Goal: Information Seeking & Learning: Find specific fact

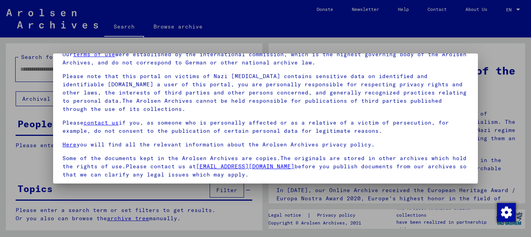
scroll to position [63, 0]
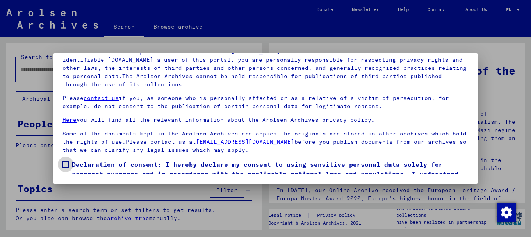
click at [68, 163] on span at bounding box center [66, 164] width 6 height 6
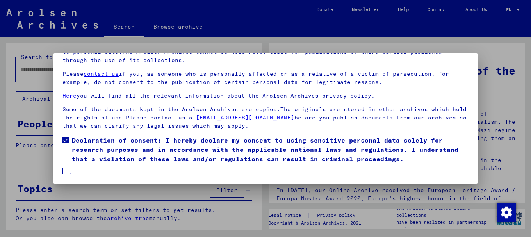
scroll to position [32, 0]
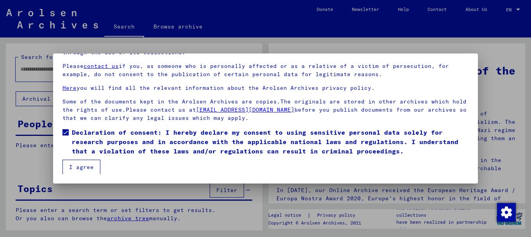
click at [79, 166] on button "I agree" at bounding box center [82, 167] width 38 height 15
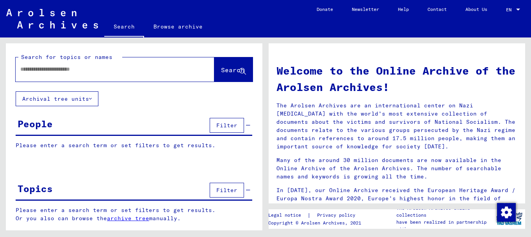
click at [21, 68] on input "text" at bounding box center [105, 69] width 171 height 8
click at [37, 70] on input "*******" at bounding box center [105, 69] width 171 height 8
type input "******"
click at [221, 70] on span "Search" at bounding box center [232, 70] width 23 height 8
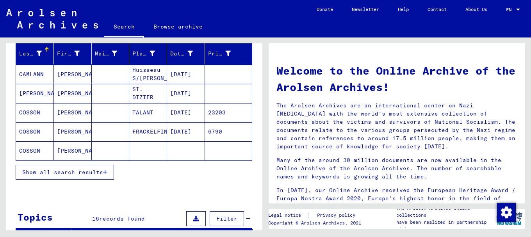
scroll to position [100, 0]
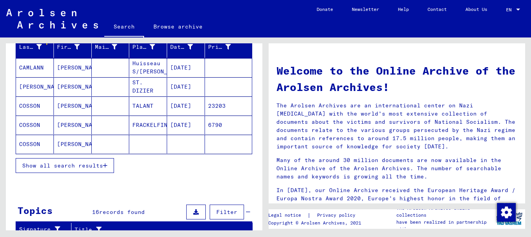
click at [50, 167] on span "Show all search results" at bounding box center [62, 165] width 81 height 7
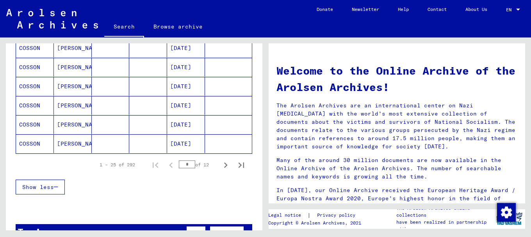
scroll to position [519, 0]
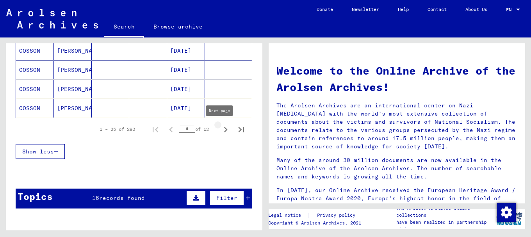
click at [224, 129] on icon "Next page" at bounding box center [226, 129] width 4 height 5
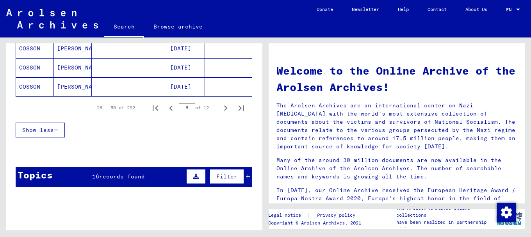
scroll to position [548, 0]
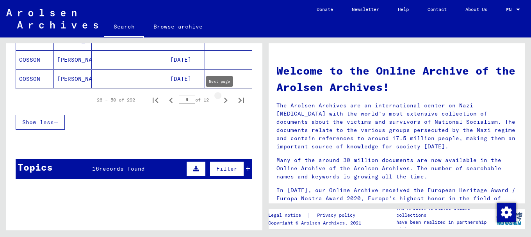
click at [220, 99] on icon "Next page" at bounding box center [225, 100] width 11 height 11
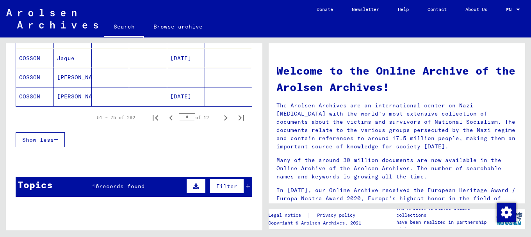
scroll to position [558, 0]
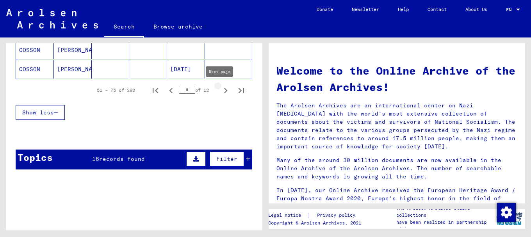
click at [224, 89] on icon "Next page" at bounding box center [226, 90] width 4 height 5
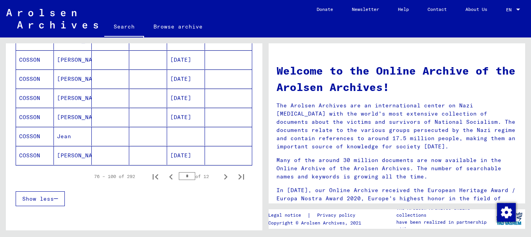
scroll to position [495, 0]
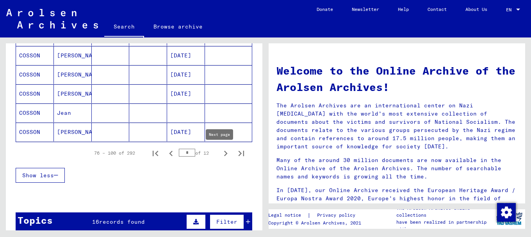
click at [224, 155] on icon "Next page" at bounding box center [226, 153] width 4 height 5
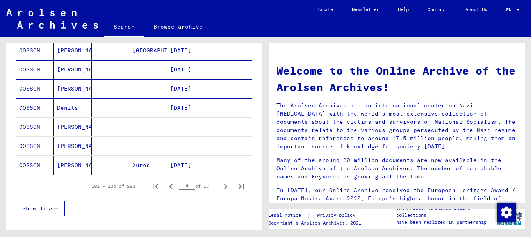
scroll to position [474, 0]
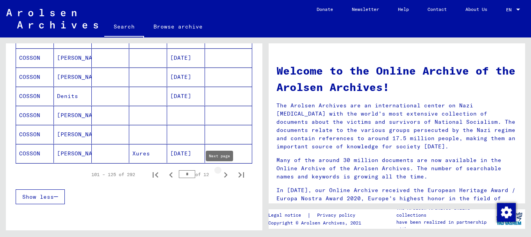
click at [224, 175] on icon "Next page" at bounding box center [226, 174] width 4 height 5
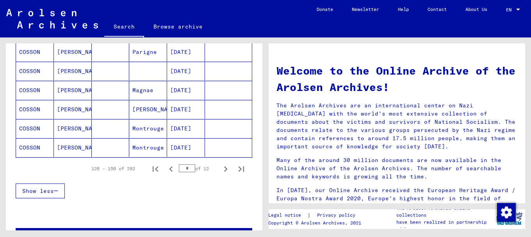
scroll to position [481, 0]
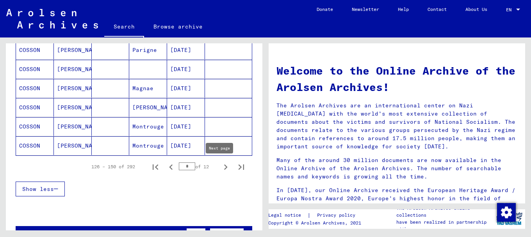
click at [222, 167] on icon "Next page" at bounding box center [225, 167] width 11 height 11
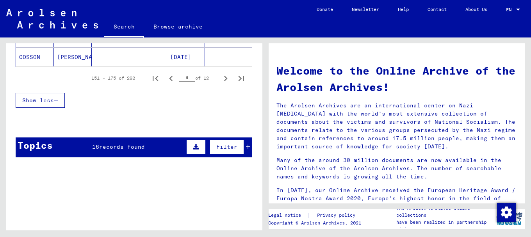
scroll to position [525, 0]
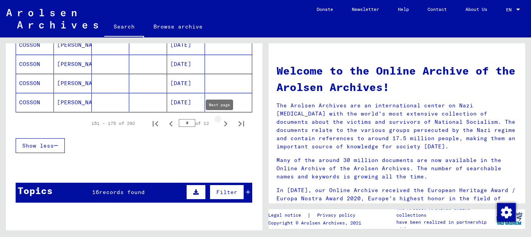
click at [220, 122] on icon "Next page" at bounding box center [225, 123] width 11 height 11
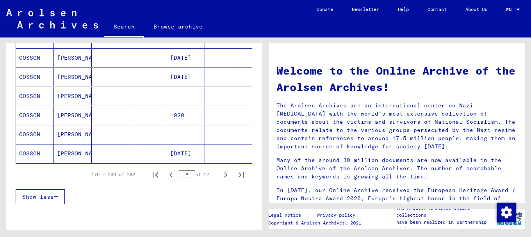
scroll to position [574, 0]
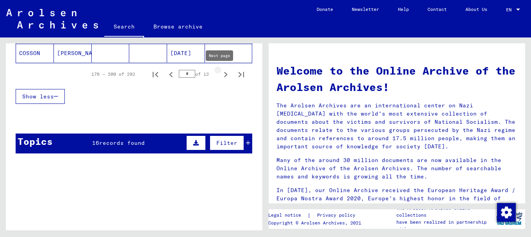
click at [224, 74] on icon "Next page" at bounding box center [226, 74] width 4 height 5
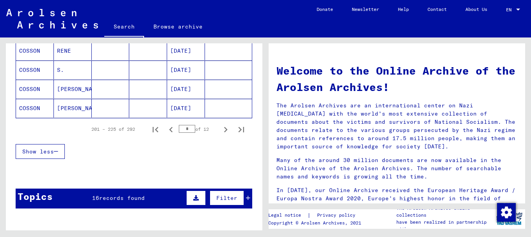
scroll to position [538, 0]
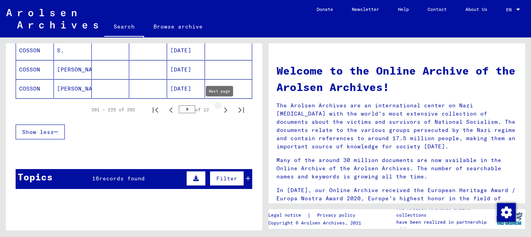
click at [224, 110] on icon "Next page" at bounding box center [226, 109] width 4 height 5
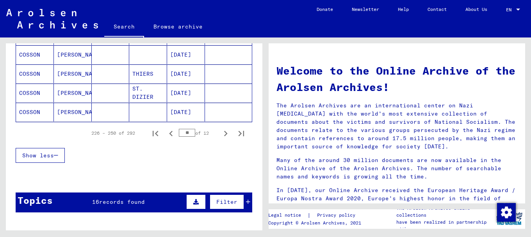
scroll to position [540, 0]
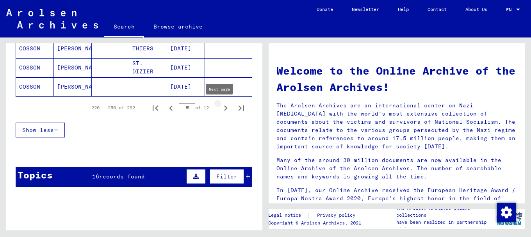
click at [221, 106] on icon "Next page" at bounding box center [225, 108] width 11 height 11
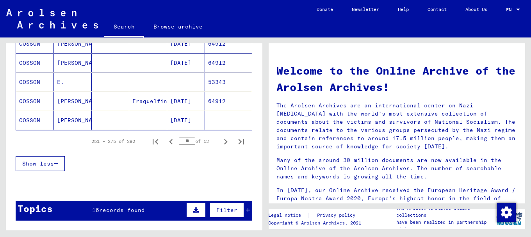
scroll to position [521, 0]
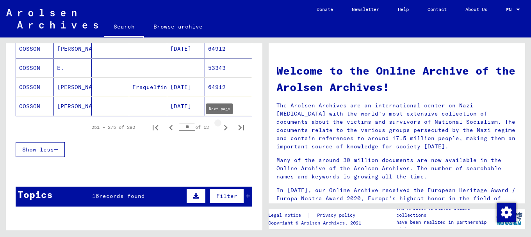
click at [220, 127] on icon "Next page" at bounding box center [225, 127] width 11 height 11
type input "**"
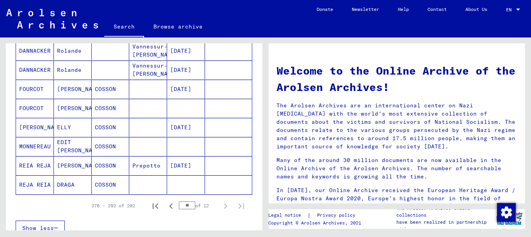
scroll to position [302, 0]
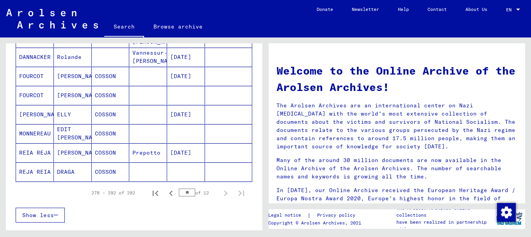
click at [64, 151] on mat-cell "[PERSON_NAME]" at bounding box center [73, 152] width 38 height 19
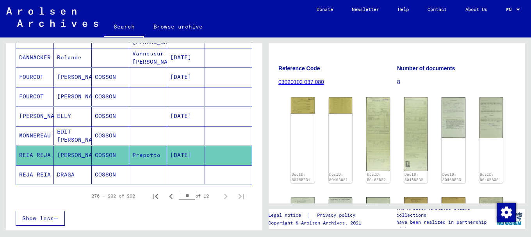
scroll to position [102, 0]
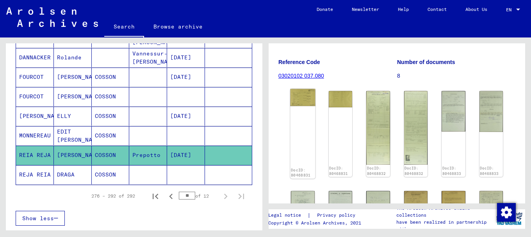
click at [303, 104] on img at bounding box center [302, 97] width 25 height 17
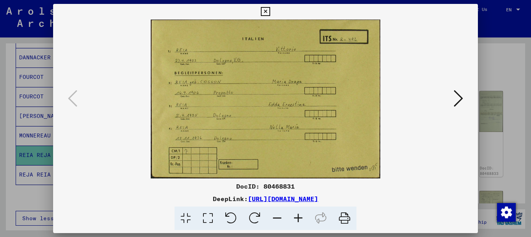
click at [297, 215] on icon at bounding box center [298, 219] width 21 height 24
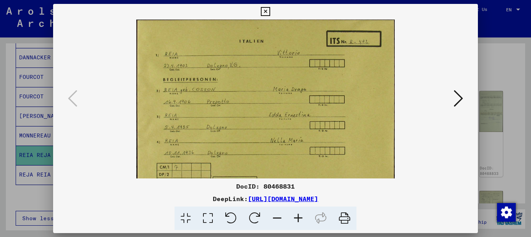
click at [297, 215] on icon at bounding box center [298, 219] width 21 height 24
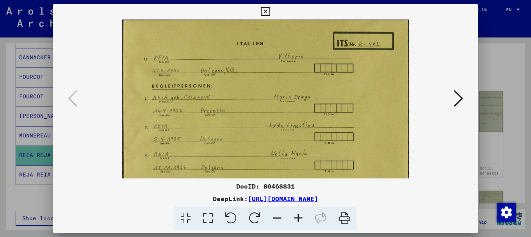
click at [297, 215] on icon at bounding box center [298, 219] width 21 height 24
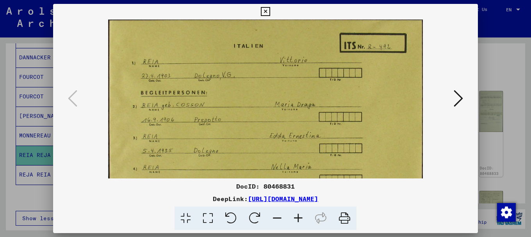
click at [297, 215] on icon at bounding box center [298, 219] width 21 height 24
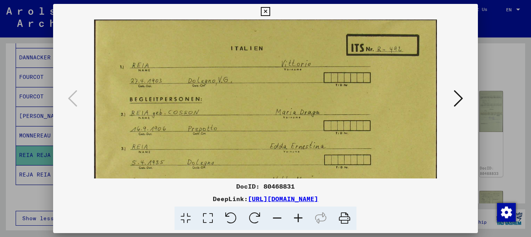
click at [297, 215] on icon at bounding box center [298, 219] width 21 height 24
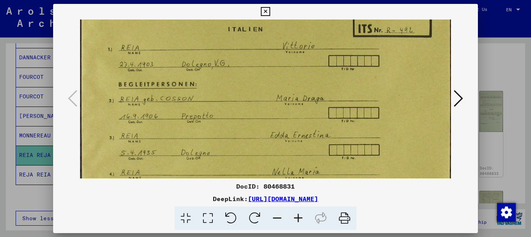
scroll to position [23, 0]
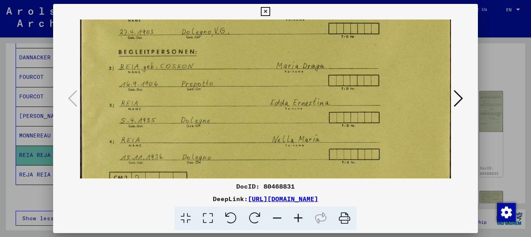
drag, startPoint x: 239, startPoint y: 150, endPoint x: 254, endPoint y: 96, distance: 56.4
click at [254, 96] on img at bounding box center [266, 94] width 372 height 257
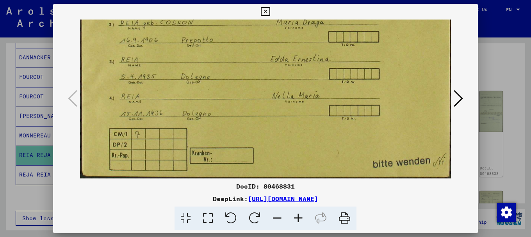
drag, startPoint x: 262, startPoint y: 152, endPoint x: 263, endPoint y: 65, distance: 86.4
click at [263, 69] on img at bounding box center [266, 50] width 372 height 257
drag, startPoint x: 297, startPoint y: 167, endPoint x: 296, endPoint y: 84, distance: 83.6
click at [296, 86] on img at bounding box center [266, 50] width 372 height 257
click at [462, 98] on icon at bounding box center [458, 98] width 9 height 19
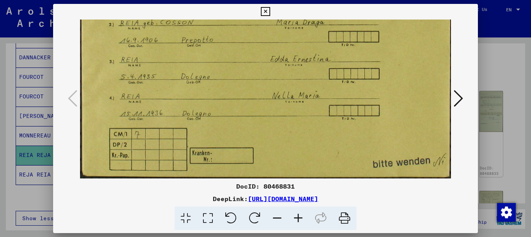
scroll to position [0, 0]
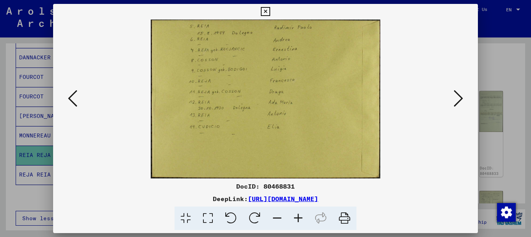
click at [297, 218] on icon at bounding box center [298, 219] width 21 height 24
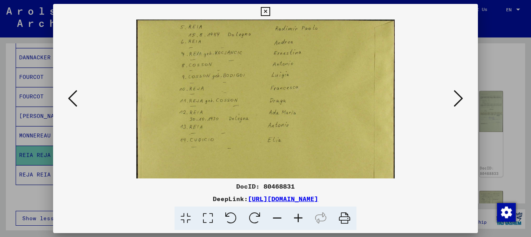
click at [297, 218] on icon at bounding box center [298, 219] width 21 height 24
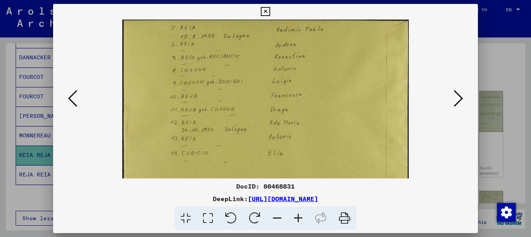
click at [297, 218] on icon at bounding box center [298, 219] width 21 height 24
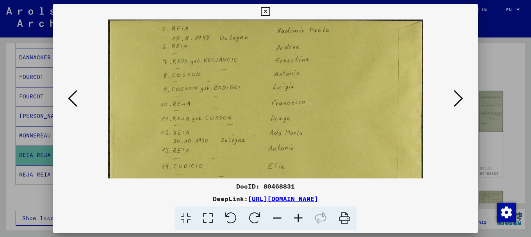
click at [297, 218] on icon at bounding box center [298, 219] width 21 height 24
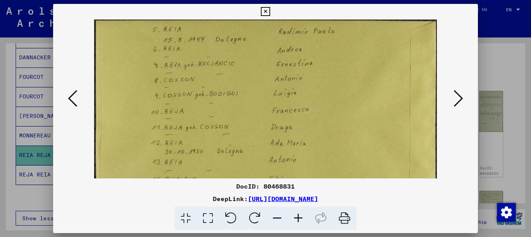
click at [297, 218] on icon at bounding box center [298, 219] width 21 height 24
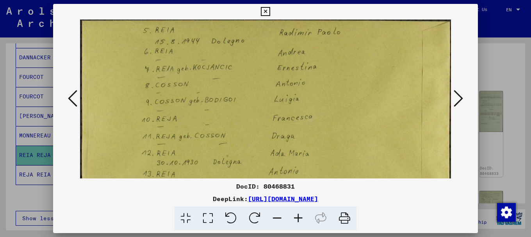
click at [297, 218] on icon at bounding box center [298, 219] width 21 height 24
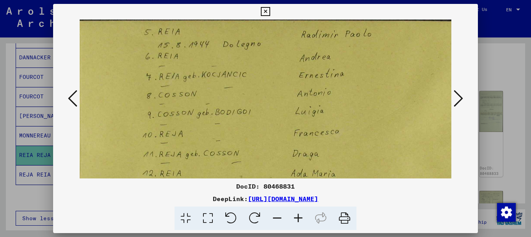
scroll to position [0, 12]
drag, startPoint x: 328, startPoint y: 74, endPoint x: 317, endPoint y: 116, distance: 43.8
click at [317, 116] on img at bounding box center [282, 168] width 428 height 296
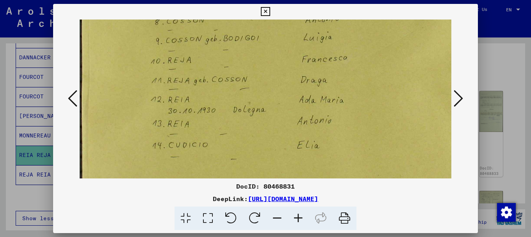
scroll to position [79, 0]
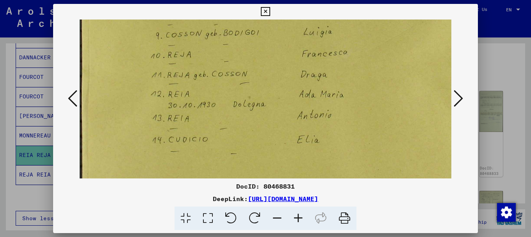
drag, startPoint x: 331, startPoint y: 147, endPoint x: 343, endPoint y: 68, distance: 80.2
click at [343, 68] on img at bounding box center [294, 88] width 428 height 296
click at [461, 96] on icon at bounding box center [458, 98] width 9 height 19
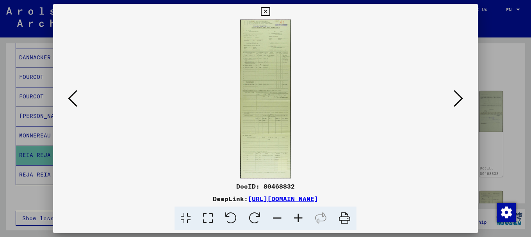
scroll to position [0, 0]
click at [298, 217] on icon at bounding box center [298, 219] width 21 height 24
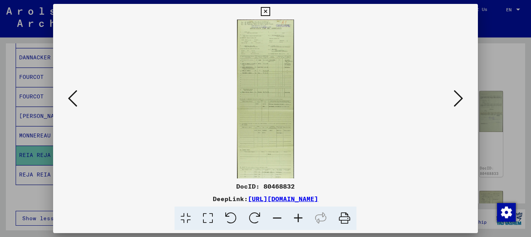
click at [298, 217] on icon at bounding box center [298, 219] width 21 height 24
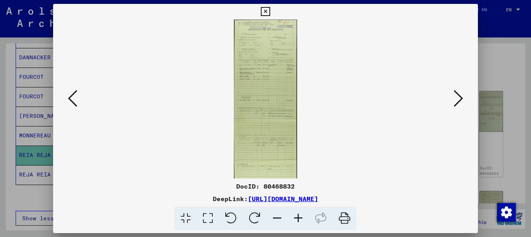
click at [298, 217] on icon at bounding box center [298, 219] width 21 height 24
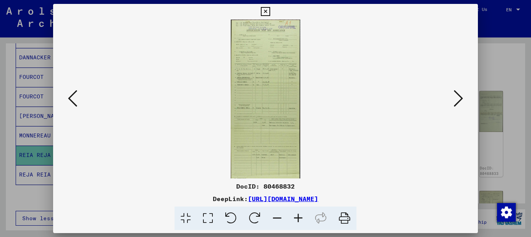
click at [298, 217] on icon at bounding box center [298, 219] width 21 height 24
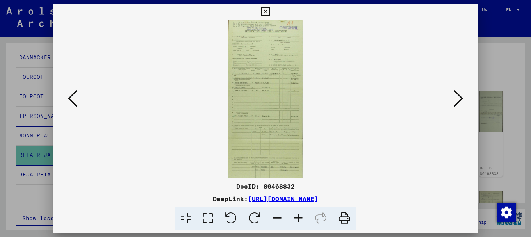
click at [298, 217] on icon at bounding box center [298, 219] width 21 height 24
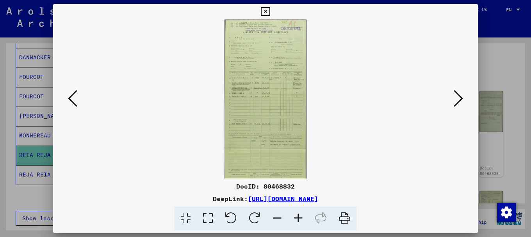
click at [298, 217] on icon at bounding box center [298, 219] width 21 height 24
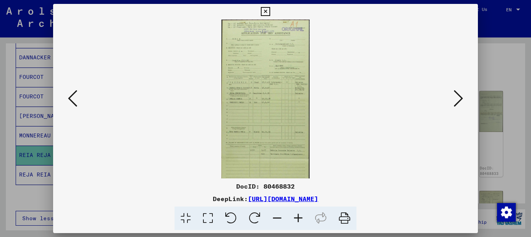
click at [298, 217] on icon at bounding box center [298, 219] width 21 height 24
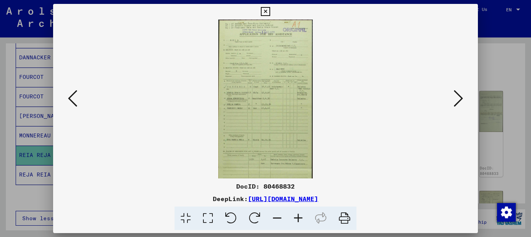
click at [298, 217] on icon at bounding box center [298, 219] width 21 height 24
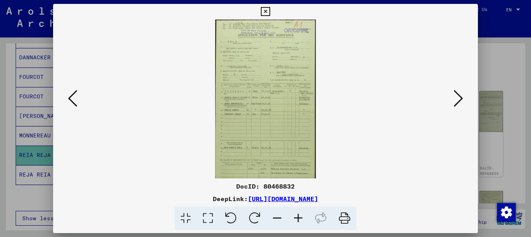
click at [298, 217] on icon at bounding box center [298, 219] width 21 height 24
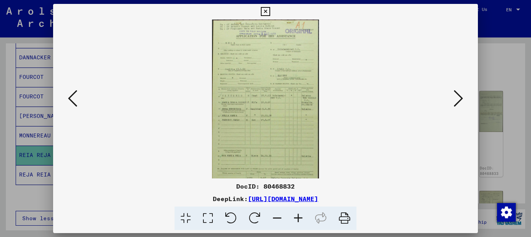
click at [298, 217] on icon at bounding box center [298, 219] width 21 height 24
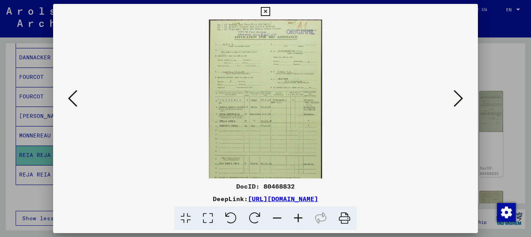
click at [298, 217] on icon at bounding box center [298, 219] width 21 height 24
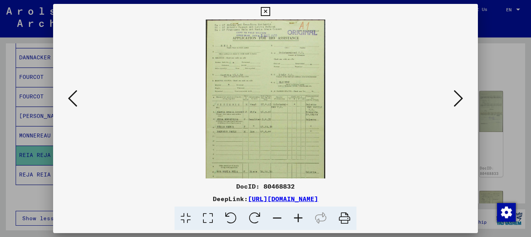
click at [298, 217] on icon at bounding box center [298, 219] width 21 height 24
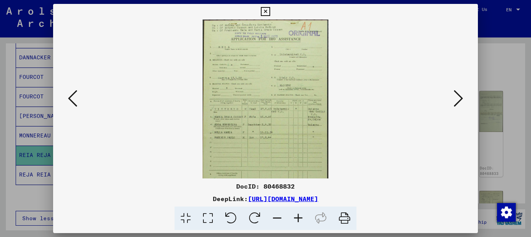
click at [298, 217] on icon at bounding box center [298, 219] width 21 height 24
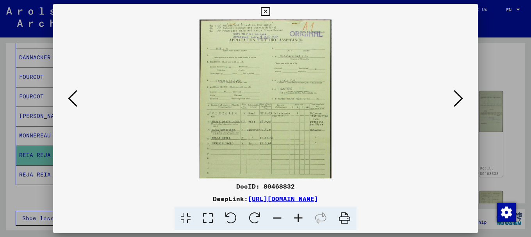
click at [298, 217] on icon at bounding box center [298, 219] width 21 height 24
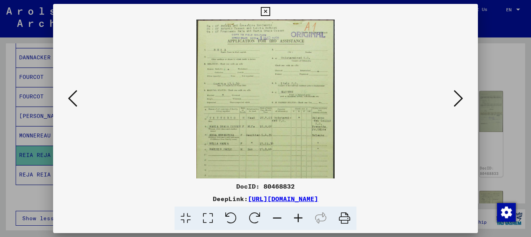
click at [298, 217] on icon at bounding box center [298, 219] width 21 height 24
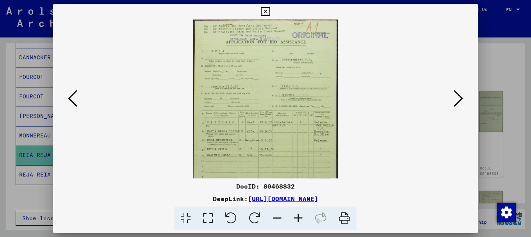
click at [298, 217] on icon at bounding box center [298, 219] width 21 height 24
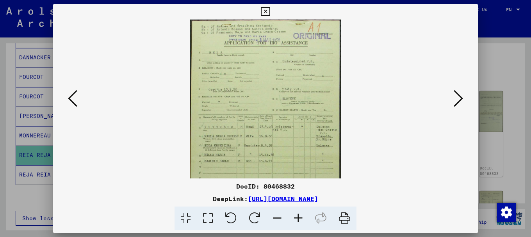
click at [298, 217] on icon at bounding box center [298, 219] width 21 height 24
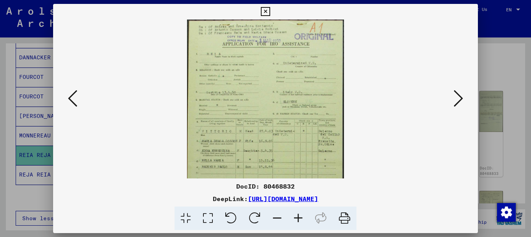
click at [298, 217] on icon at bounding box center [298, 219] width 21 height 24
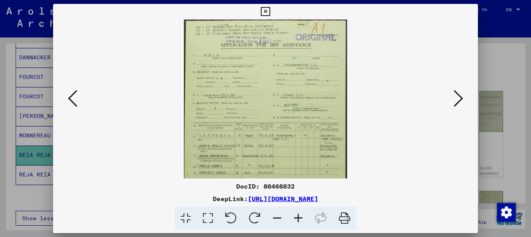
click at [298, 217] on icon at bounding box center [298, 219] width 21 height 24
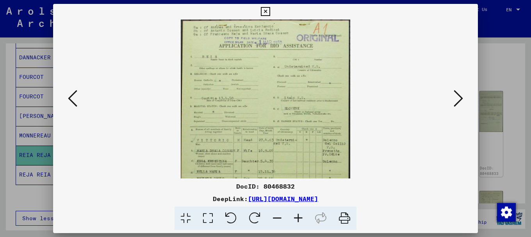
click at [298, 217] on icon at bounding box center [298, 219] width 21 height 24
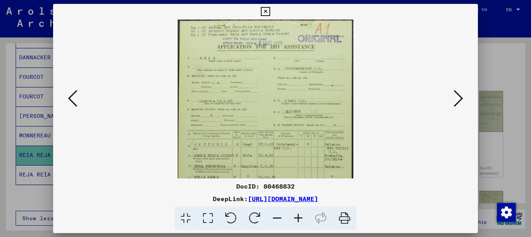
click at [298, 217] on icon at bounding box center [298, 219] width 21 height 24
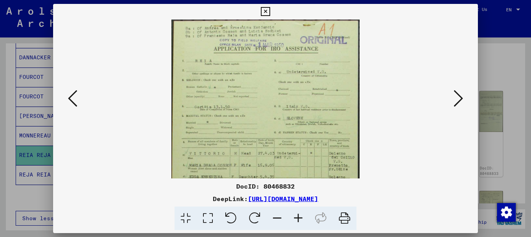
click at [298, 217] on icon at bounding box center [298, 219] width 21 height 24
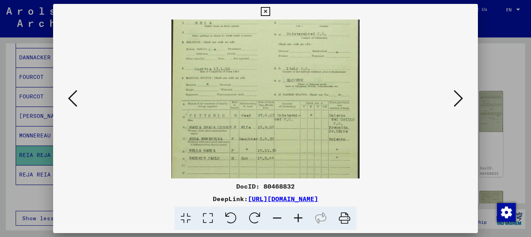
drag, startPoint x: 287, startPoint y: 110, endPoint x: 287, endPoint y: 62, distance: 47.7
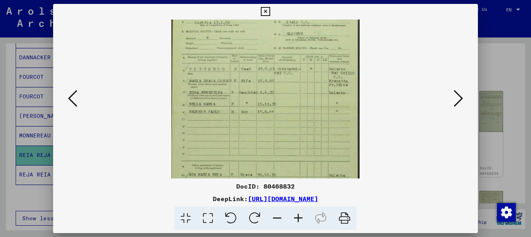
drag, startPoint x: 274, startPoint y: 105, endPoint x: 279, endPoint y: 59, distance: 46.4
click at [279, 59] on img at bounding box center [266, 229] width 188 height 589
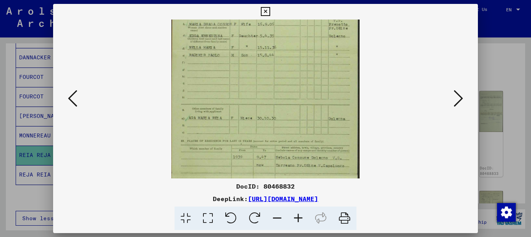
drag, startPoint x: 304, startPoint y: 143, endPoint x: 303, endPoint y: 53, distance: 89.9
click at [303, 55] on img at bounding box center [266, 172] width 188 height 589
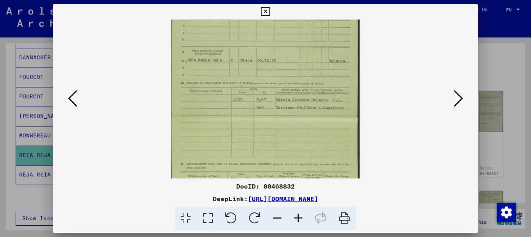
drag, startPoint x: 286, startPoint y: 123, endPoint x: 303, endPoint y: 29, distance: 95.7
click at [302, 34] on img at bounding box center [266, 115] width 188 height 589
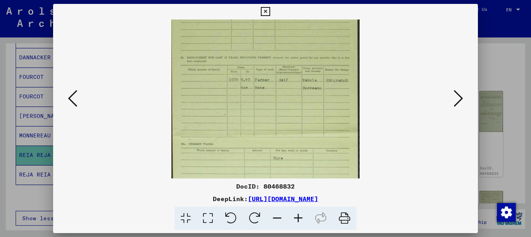
drag, startPoint x: 289, startPoint y: 102, endPoint x: 296, endPoint y: 31, distance: 71.5
click at [296, 33] on img at bounding box center [266, 8] width 188 height 589
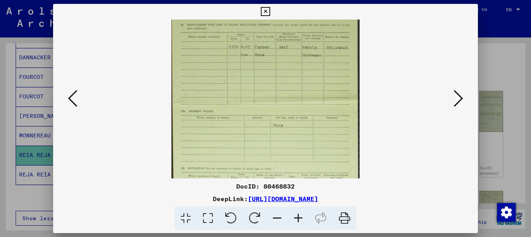
drag, startPoint x: 291, startPoint y: 93, endPoint x: 300, endPoint y: 16, distance: 78.4
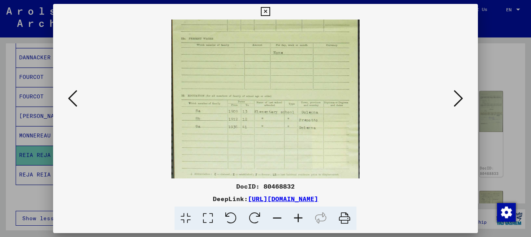
drag, startPoint x: 293, startPoint y: 104, endPoint x: 296, endPoint y: 31, distance: 72.3
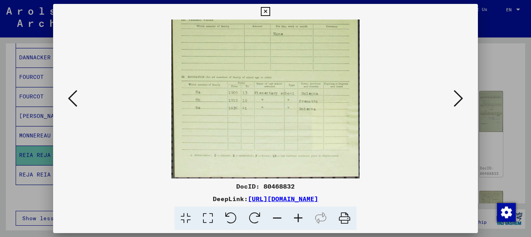
drag, startPoint x: 304, startPoint y: 113, endPoint x: 298, endPoint y: 26, distance: 86.9
click at [462, 98] on icon at bounding box center [458, 98] width 9 height 19
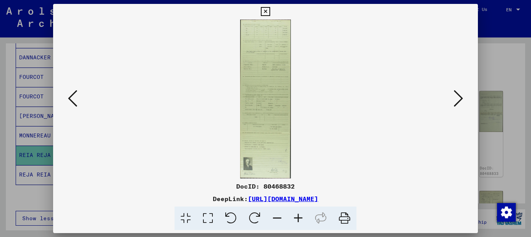
scroll to position [0, 0]
click at [300, 216] on icon at bounding box center [298, 219] width 21 height 24
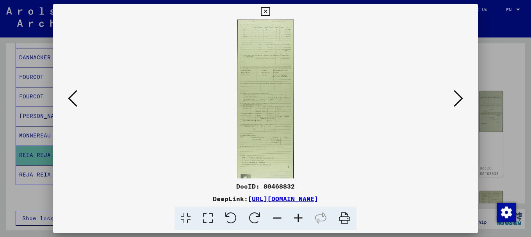
click at [300, 216] on icon at bounding box center [298, 219] width 21 height 24
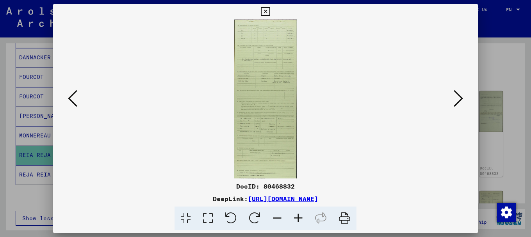
click at [300, 216] on icon at bounding box center [298, 219] width 21 height 24
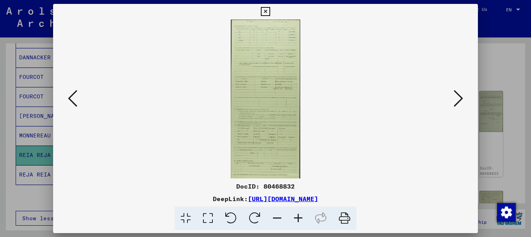
click at [300, 216] on icon at bounding box center [298, 219] width 21 height 24
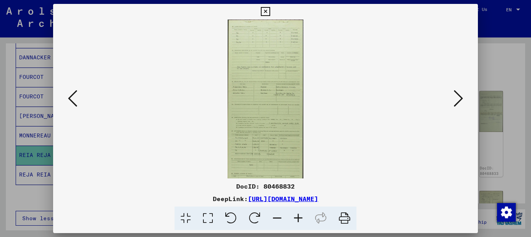
click at [300, 216] on icon at bounding box center [298, 219] width 21 height 24
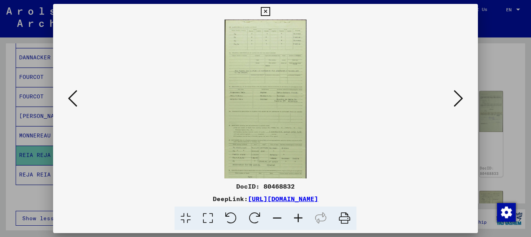
click at [300, 216] on icon at bounding box center [298, 219] width 21 height 24
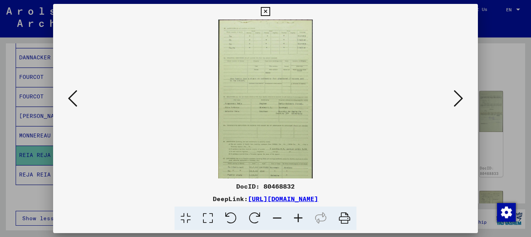
click at [300, 216] on icon at bounding box center [298, 219] width 21 height 24
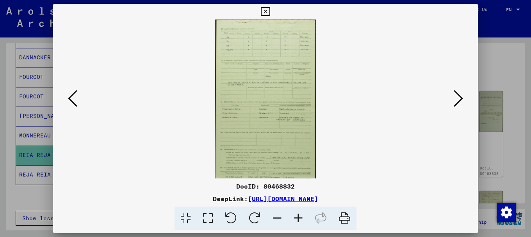
click at [300, 216] on icon at bounding box center [298, 219] width 21 height 24
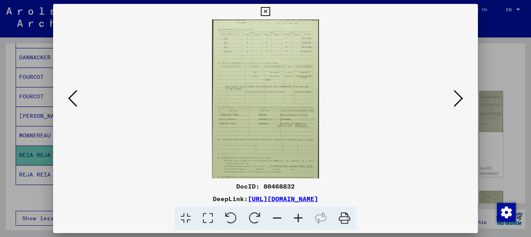
click at [300, 216] on icon at bounding box center [298, 219] width 21 height 24
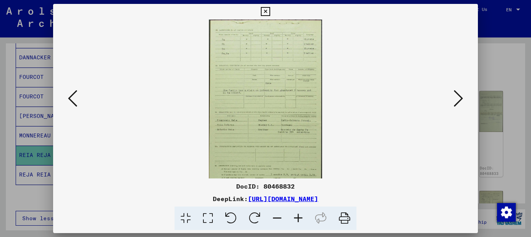
click at [300, 216] on icon at bounding box center [298, 219] width 21 height 24
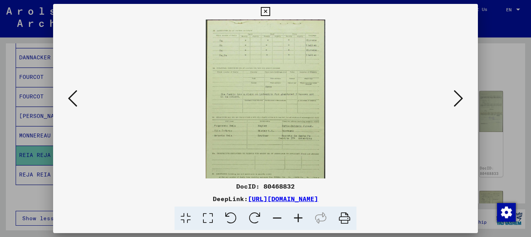
click at [300, 216] on icon at bounding box center [298, 219] width 21 height 24
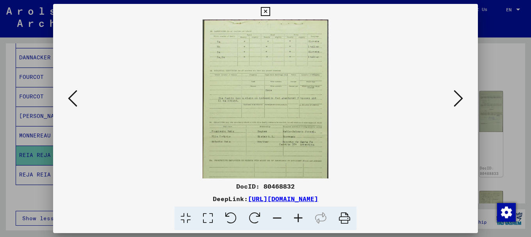
click at [300, 216] on icon at bounding box center [298, 219] width 21 height 24
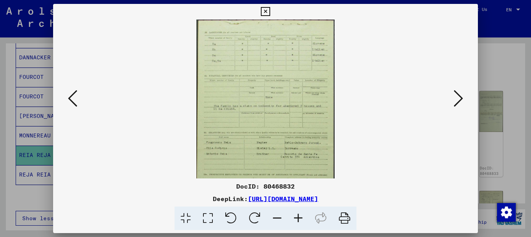
click at [300, 216] on icon at bounding box center [298, 219] width 21 height 24
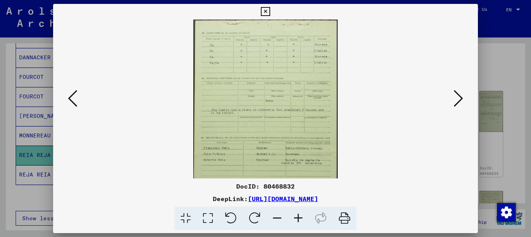
click at [300, 216] on icon at bounding box center [298, 219] width 21 height 24
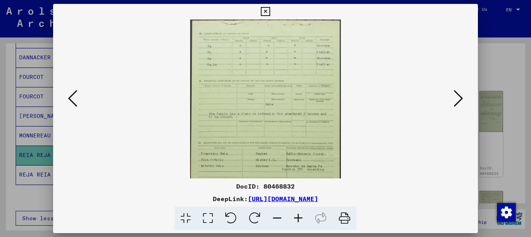
click at [300, 216] on icon at bounding box center [298, 219] width 21 height 24
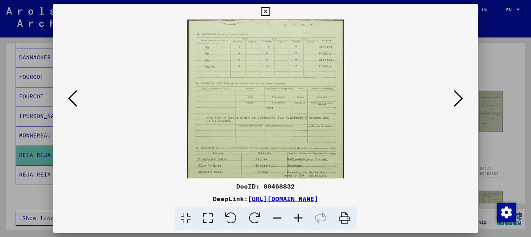
click at [300, 216] on icon at bounding box center [298, 219] width 21 height 24
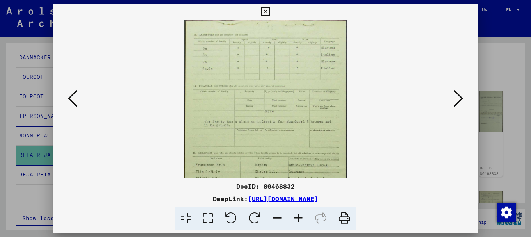
click at [300, 216] on icon at bounding box center [298, 219] width 21 height 24
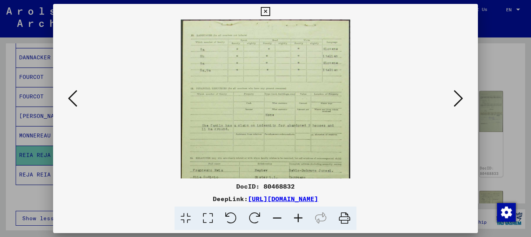
click at [300, 216] on icon at bounding box center [298, 219] width 21 height 24
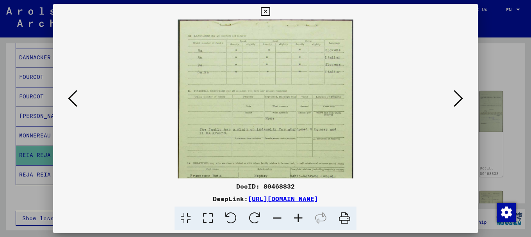
click at [300, 216] on icon at bounding box center [298, 219] width 21 height 24
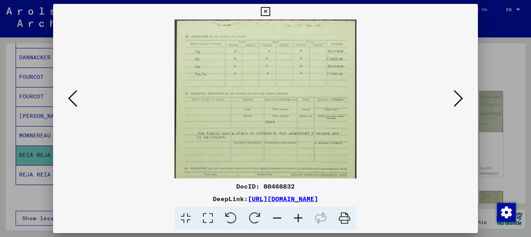
click at [300, 216] on icon at bounding box center [298, 219] width 21 height 24
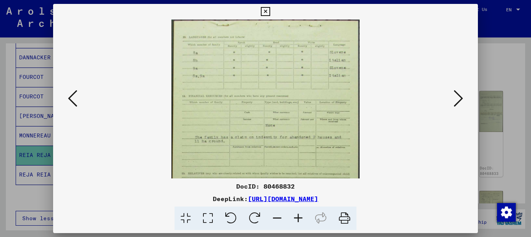
click at [300, 216] on icon at bounding box center [298, 219] width 21 height 24
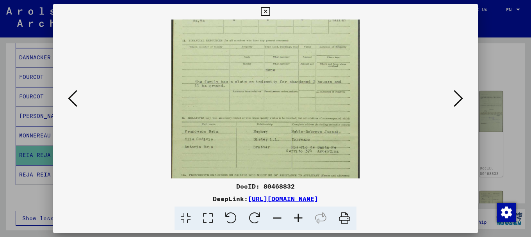
drag, startPoint x: 269, startPoint y: 126, endPoint x: 269, endPoint y: 60, distance: 66.0
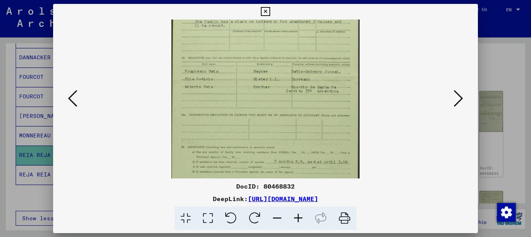
drag, startPoint x: 276, startPoint y: 121, endPoint x: 276, endPoint y: 68, distance: 53.1
click at [276, 70] on img at bounding box center [266, 198] width 188 height 589
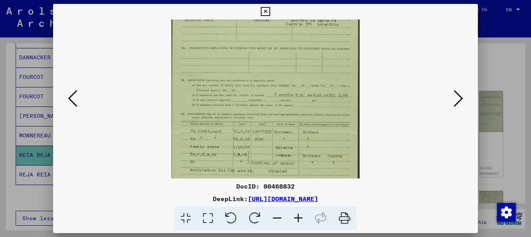
drag, startPoint x: 282, startPoint y: 123, endPoint x: 286, endPoint y: 51, distance: 72.0
click at [286, 52] on img at bounding box center [266, 131] width 188 height 589
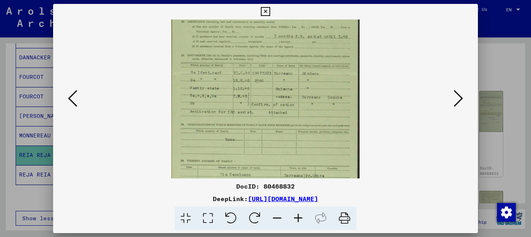
drag, startPoint x: 283, startPoint y: 131, endPoint x: 283, endPoint y: 76, distance: 54.7
click at [283, 76] on img at bounding box center [266, 72] width 188 height 589
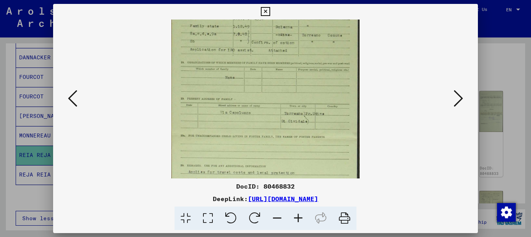
drag, startPoint x: 248, startPoint y: 132, endPoint x: 260, endPoint y: 54, distance: 79.5
click at [256, 66] on img at bounding box center [266, 10] width 188 height 589
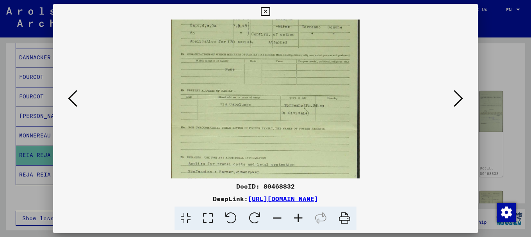
drag, startPoint x: 265, startPoint y: 132, endPoint x: 277, endPoint y: 61, distance: 72.1
click at [277, 63] on img at bounding box center [266, 2] width 188 height 589
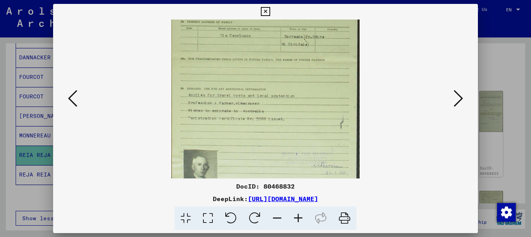
drag, startPoint x: 283, startPoint y: 125, endPoint x: 284, endPoint y: 59, distance: 66.4
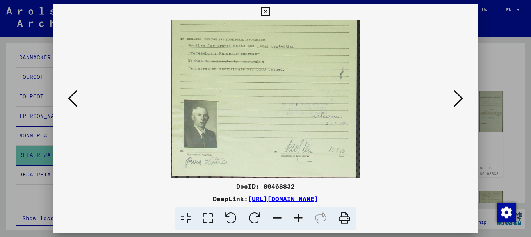
drag, startPoint x: 284, startPoint y: 123, endPoint x: 284, endPoint y: 42, distance: 81.7
click at [497, 54] on div at bounding box center [265, 118] width 531 height 237
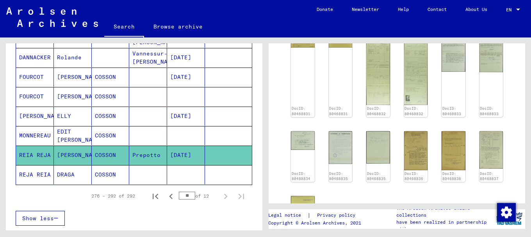
scroll to position [118, 0]
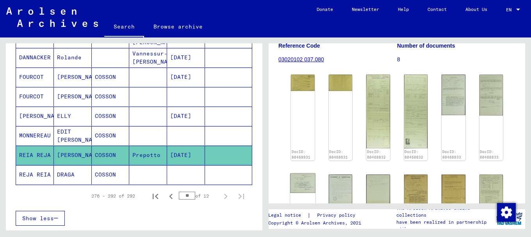
click at [299, 186] on img at bounding box center [302, 183] width 25 height 20
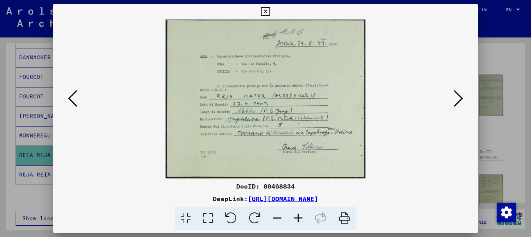
click at [460, 97] on icon at bounding box center [458, 98] width 9 height 19
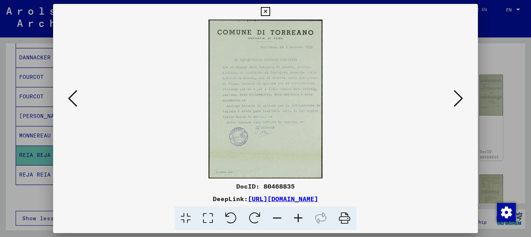
click at [460, 97] on icon at bounding box center [458, 98] width 9 height 19
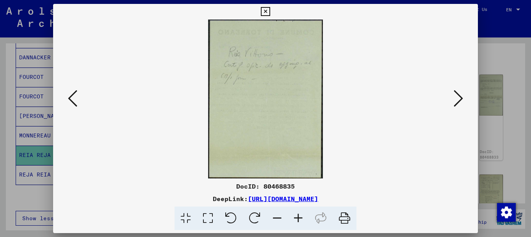
click at [460, 97] on icon at bounding box center [458, 98] width 9 height 19
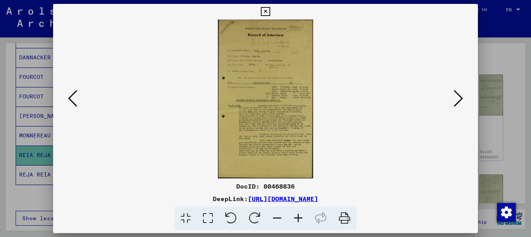
click at [460, 97] on icon at bounding box center [458, 98] width 9 height 19
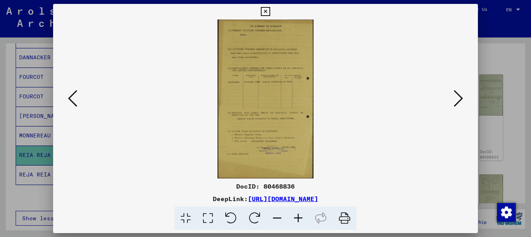
click at [460, 97] on icon at bounding box center [458, 98] width 9 height 19
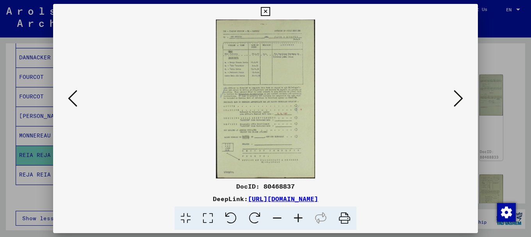
click at [460, 97] on icon at bounding box center [458, 98] width 9 height 19
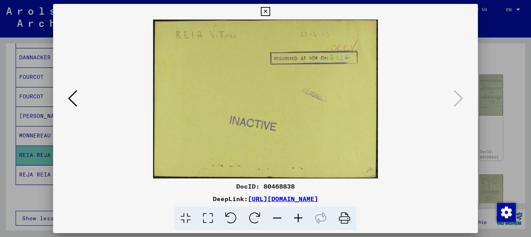
click at [495, 55] on div at bounding box center [265, 118] width 531 height 237
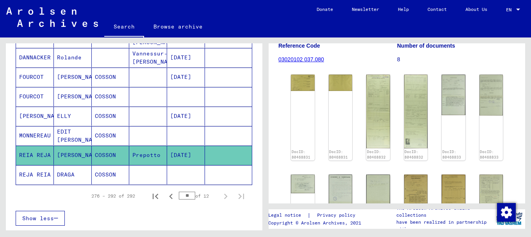
click at [41, 173] on mat-cell "REJA REIA" at bounding box center [35, 174] width 38 height 19
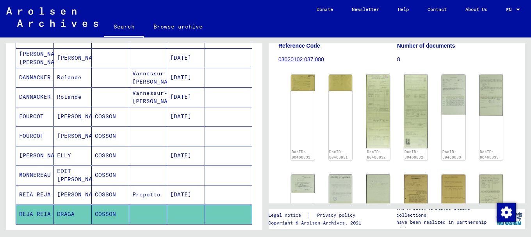
scroll to position [268, 0]
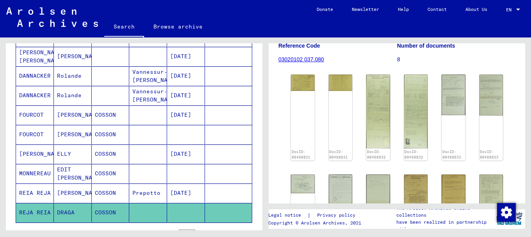
click at [29, 116] on mat-cell "FOURCOT" at bounding box center [35, 115] width 38 height 19
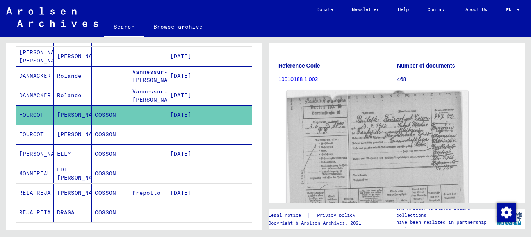
scroll to position [63, 0]
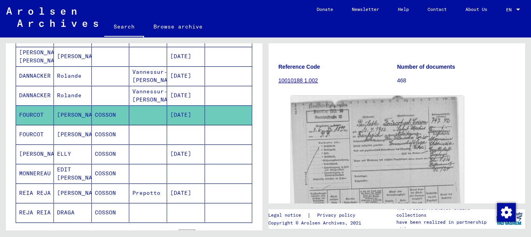
click at [41, 134] on mat-cell "FOURCOT" at bounding box center [35, 134] width 38 height 19
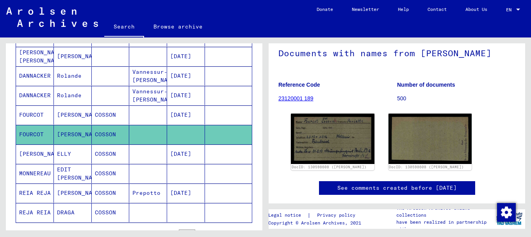
scroll to position [94, 0]
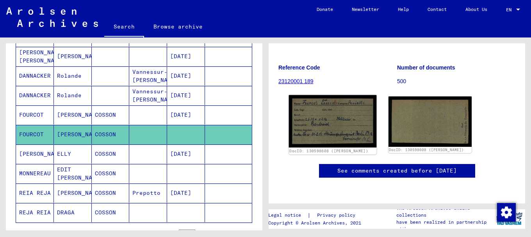
click at [346, 115] on img at bounding box center [333, 121] width 88 height 53
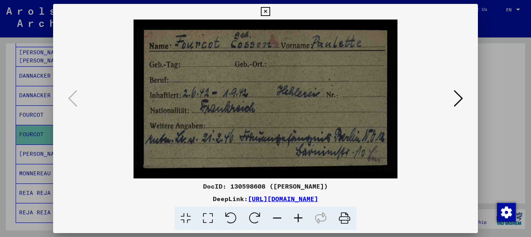
click at [299, 215] on icon at bounding box center [298, 219] width 21 height 24
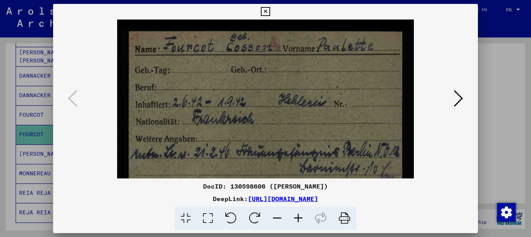
click at [299, 215] on icon at bounding box center [298, 219] width 21 height 24
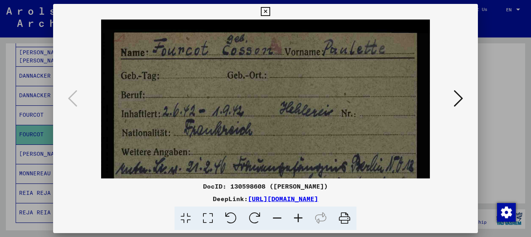
click at [299, 215] on icon at bounding box center [298, 219] width 21 height 24
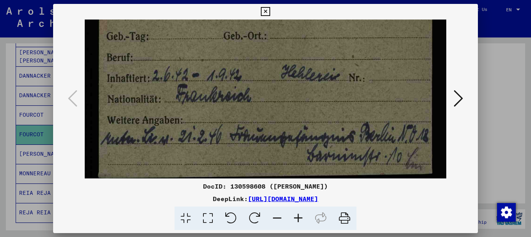
drag, startPoint x: 248, startPoint y: 147, endPoint x: 254, endPoint y: 97, distance: 50.8
click at [254, 97] on img at bounding box center [266, 84] width 362 height 218
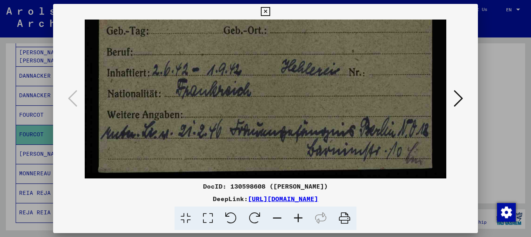
scroll to position [59, 0]
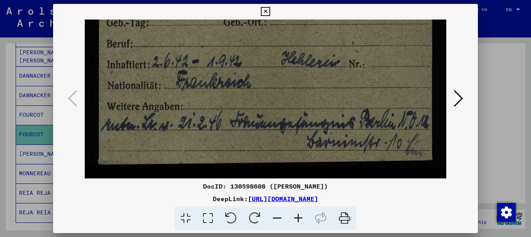
drag, startPoint x: 347, startPoint y: 126, endPoint x: 341, endPoint y: 104, distance: 22.9
click at [341, 104] on img at bounding box center [266, 70] width 362 height 218
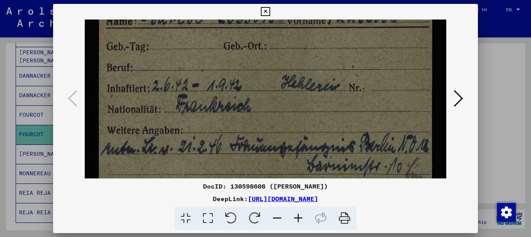
scroll to position [25, 0]
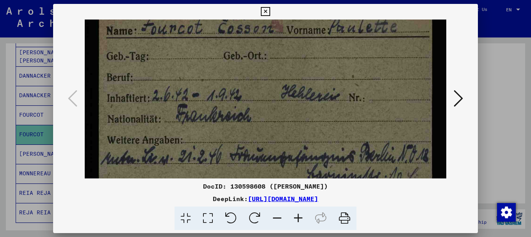
drag, startPoint x: 303, startPoint y: 82, endPoint x: 299, endPoint y: 131, distance: 48.3
click at [299, 131] on img at bounding box center [266, 104] width 362 height 218
click at [461, 97] on icon at bounding box center [458, 98] width 9 height 19
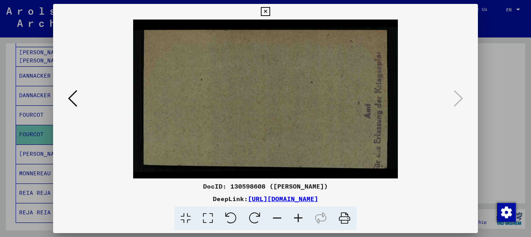
click at [493, 58] on div at bounding box center [265, 118] width 531 height 237
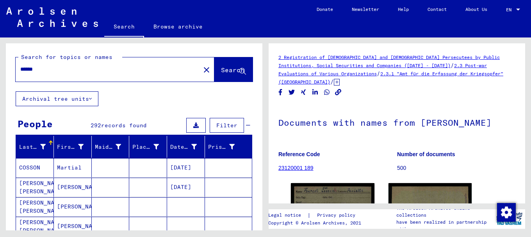
drag, startPoint x: 45, startPoint y: 70, endPoint x: 0, endPoint y: 70, distance: 44.9
click at [0, 70] on div "Search for topics or names ****** close Search Archival tree units People 292 r…" at bounding box center [133, 134] width 266 height 193
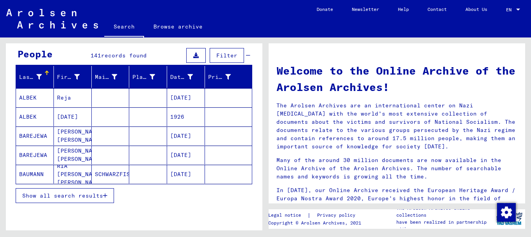
scroll to position [75, 0]
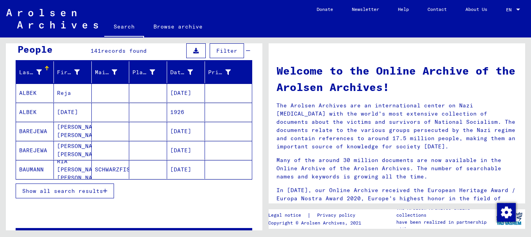
click at [84, 192] on span "Show all search results" at bounding box center [62, 191] width 81 height 7
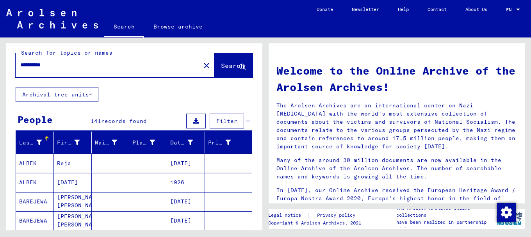
scroll to position [0, 0]
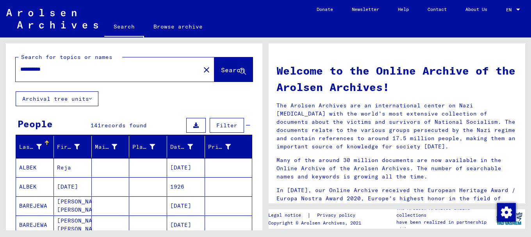
click at [28, 69] on input "**********" at bounding box center [105, 69] width 171 height 8
click at [221, 69] on span "Search" at bounding box center [232, 70] width 23 height 8
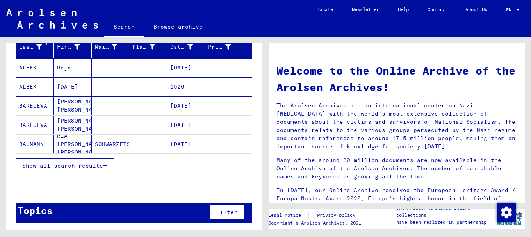
scroll to position [101, 0]
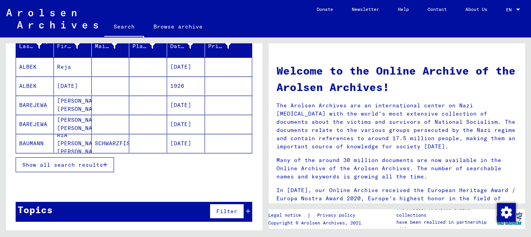
click at [78, 164] on span "Show all search results" at bounding box center [62, 164] width 81 height 7
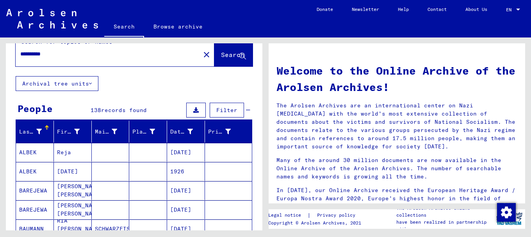
scroll to position [0, 0]
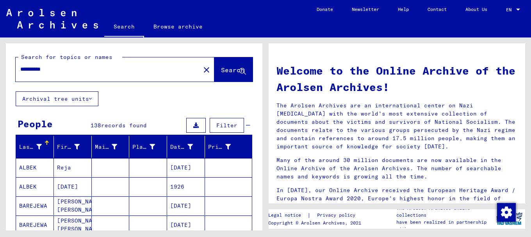
click at [33, 69] on input "**********" at bounding box center [105, 69] width 171 height 8
type input "**********"
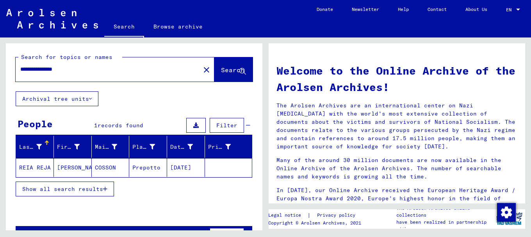
scroll to position [24, 0]
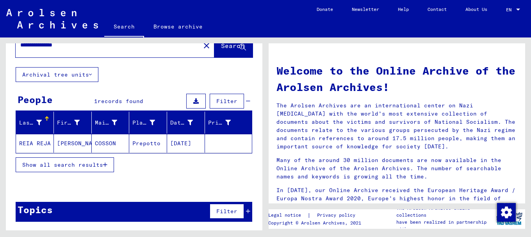
click at [34, 143] on mat-cell "REIA REJA" at bounding box center [35, 143] width 38 height 19
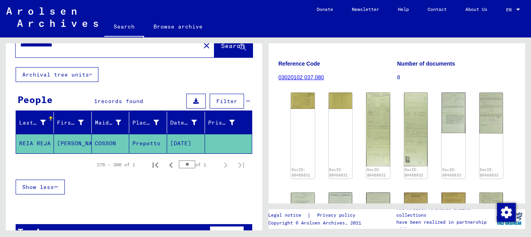
scroll to position [122, 0]
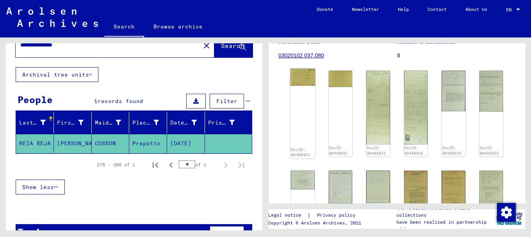
click at [297, 84] on img at bounding box center [302, 77] width 25 height 17
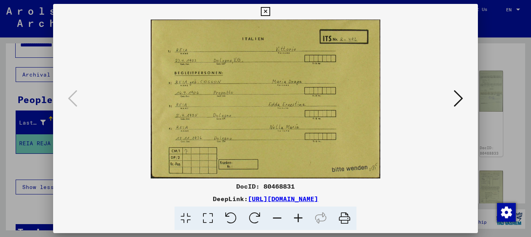
click at [298, 217] on icon at bounding box center [298, 219] width 21 height 24
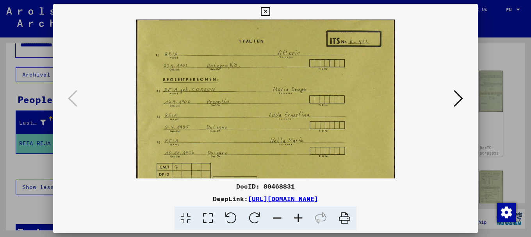
click at [298, 217] on icon at bounding box center [298, 219] width 21 height 24
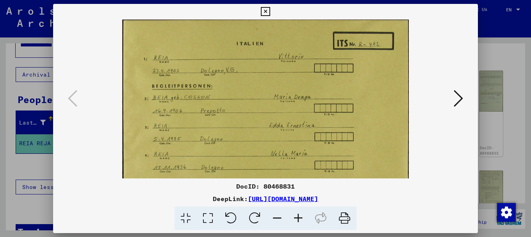
click at [298, 217] on icon at bounding box center [298, 219] width 21 height 24
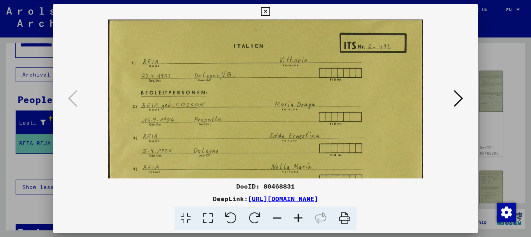
click at [298, 217] on icon at bounding box center [298, 219] width 21 height 24
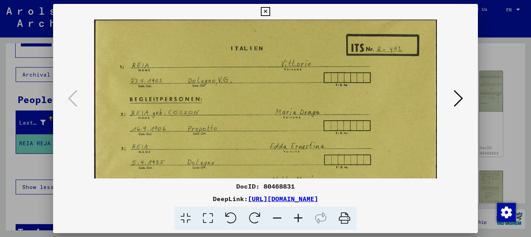
click at [298, 217] on icon at bounding box center [298, 219] width 21 height 24
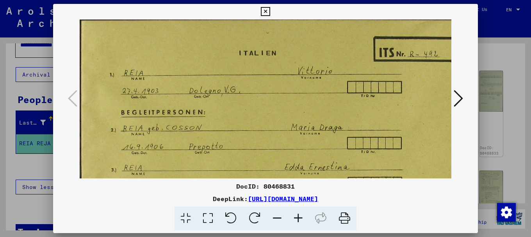
click at [298, 217] on icon at bounding box center [298, 219] width 21 height 24
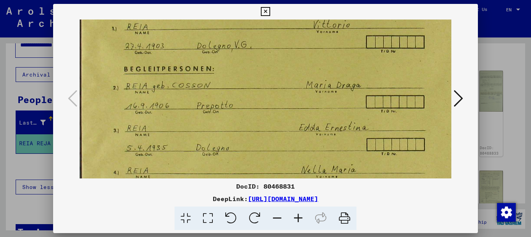
drag, startPoint x: 262, startPoint y: 132, endPoint x: 262, endPoint y: 67, distance: 64.9
click at [262, 68] on img at bounding box center [294, 118] width 428 height 296
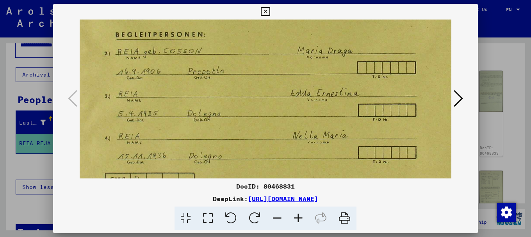
scroll to position [65, 10]
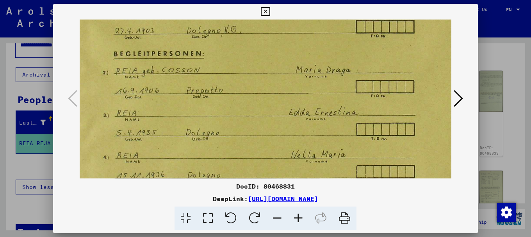
drag, startPoint x: 223, startPoint y: 147, endPoint x: 219, endPoint y: 146, distance: 4.3
click at [219, 146] on img at bounding box center [284, 102] width 428 height 296
